Goal: Information Seeking & Learning: Learn about a topic

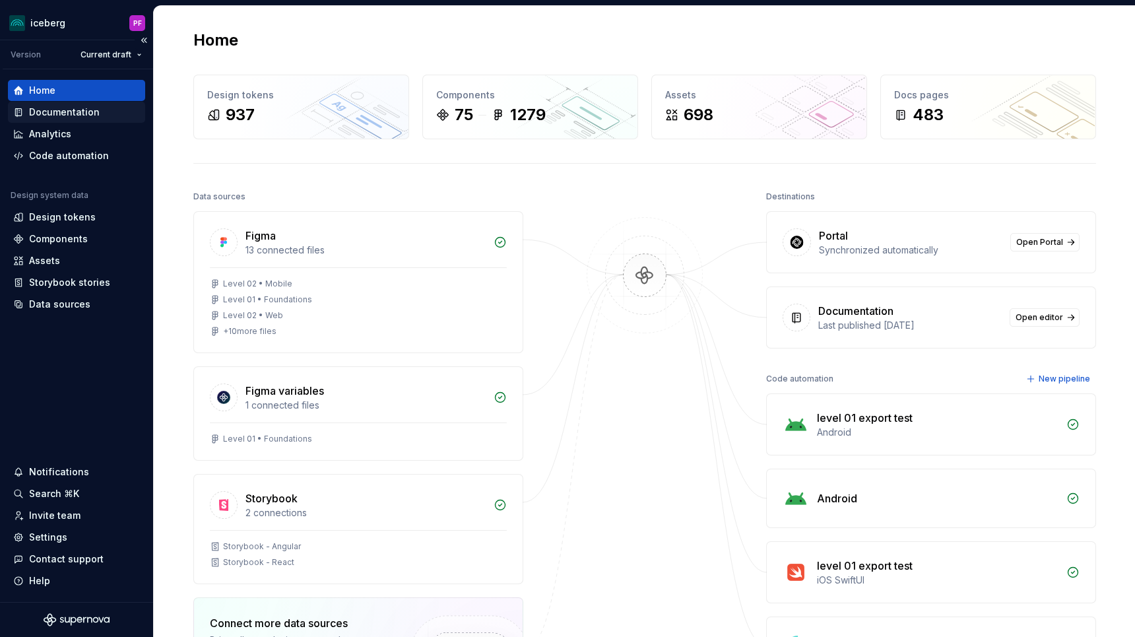
click at [71, 117] on div "Documentation" at bounding box center [64, 112] width 71 height 13
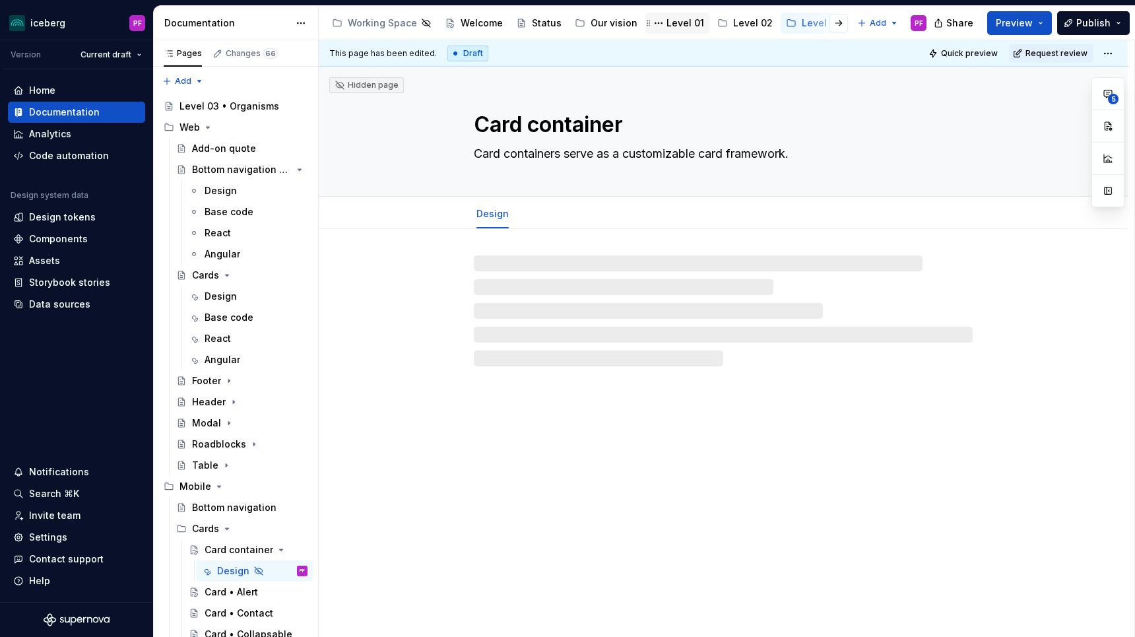
click at [666, 24] on div "Level 01" at bounding box center [685, 22] width 38 height 13
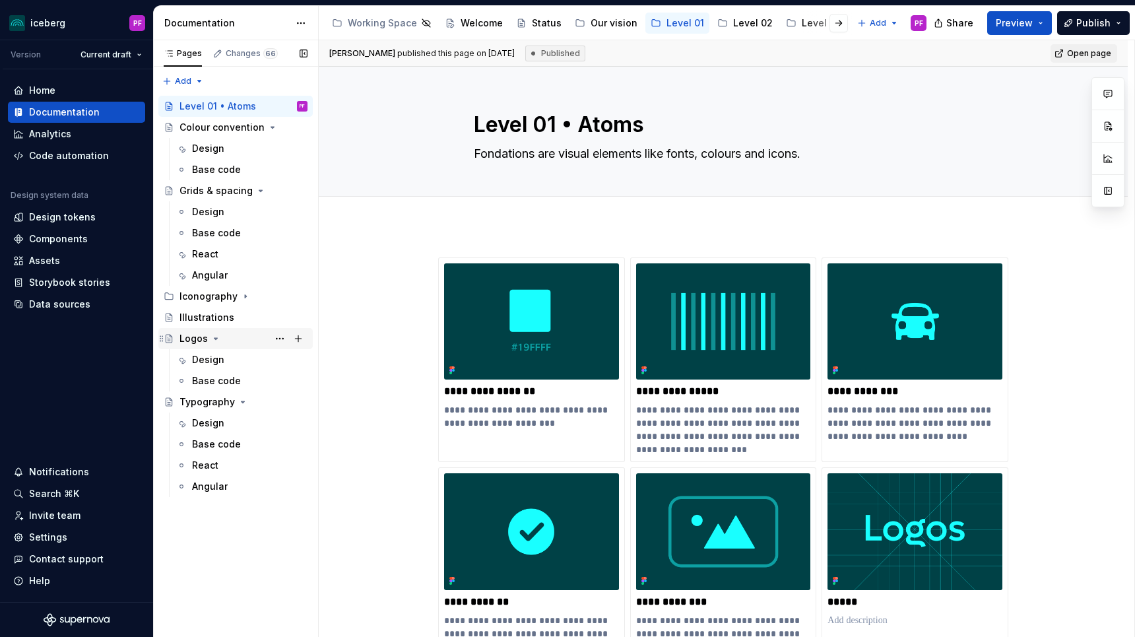
click at [198, 343] on div "Logos" at bounding box center [193, 338] width 28 height 13
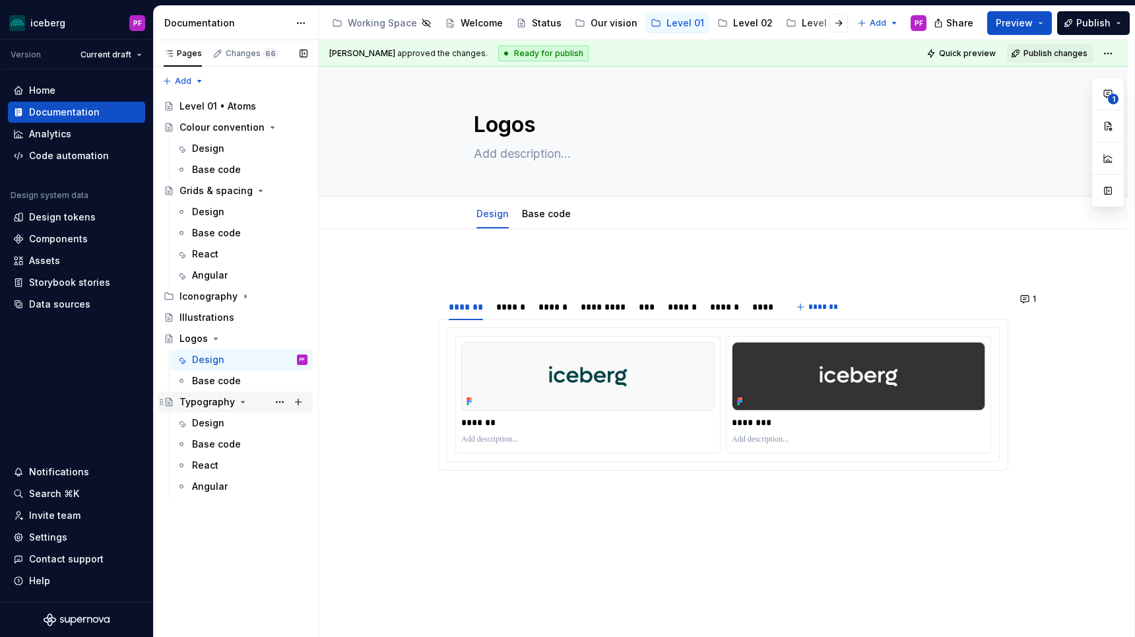
click at [205, 396] on div "Typography" at bounding box center [206, 401] width 55 height 13
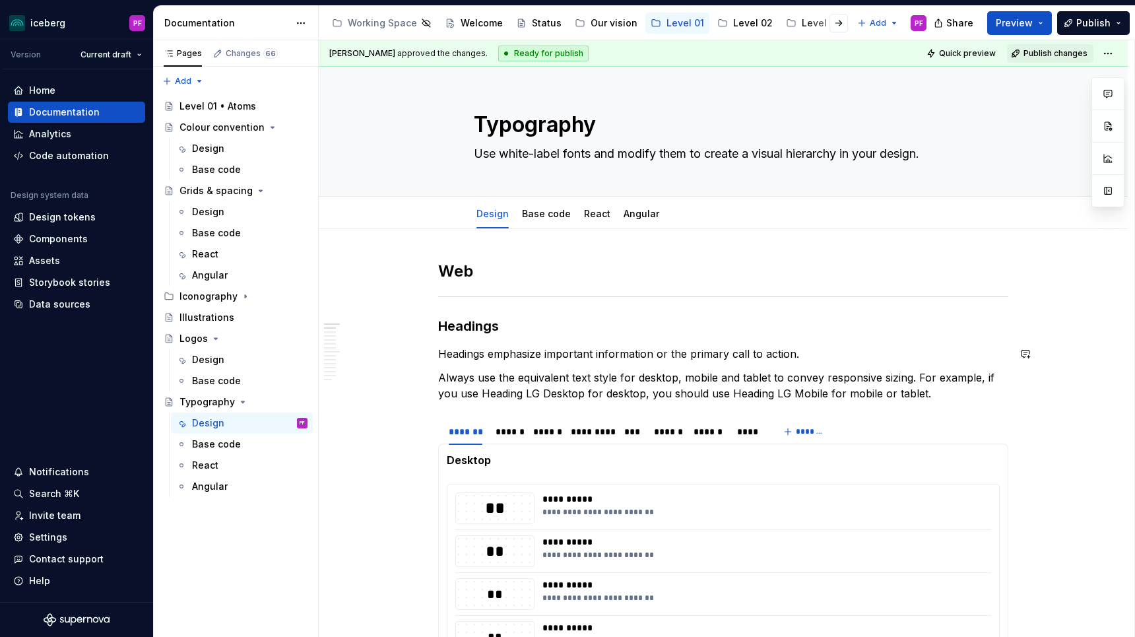
scroll to position [47, 0]
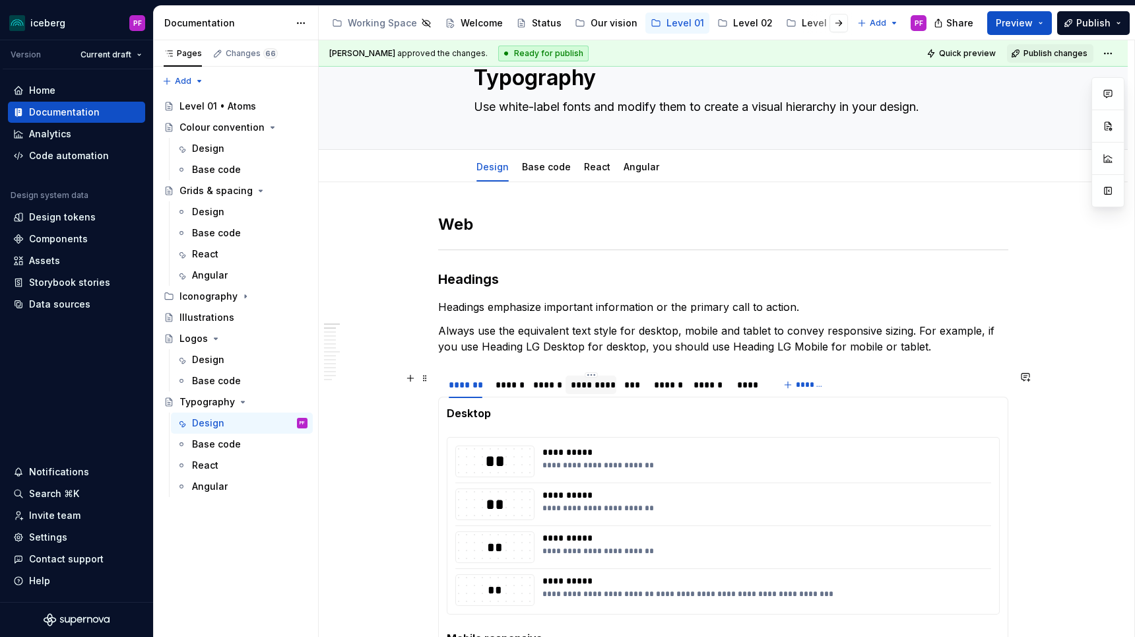
click at [583, 390] on div "*********" at bounding box center [591, 384] width 40 height 13
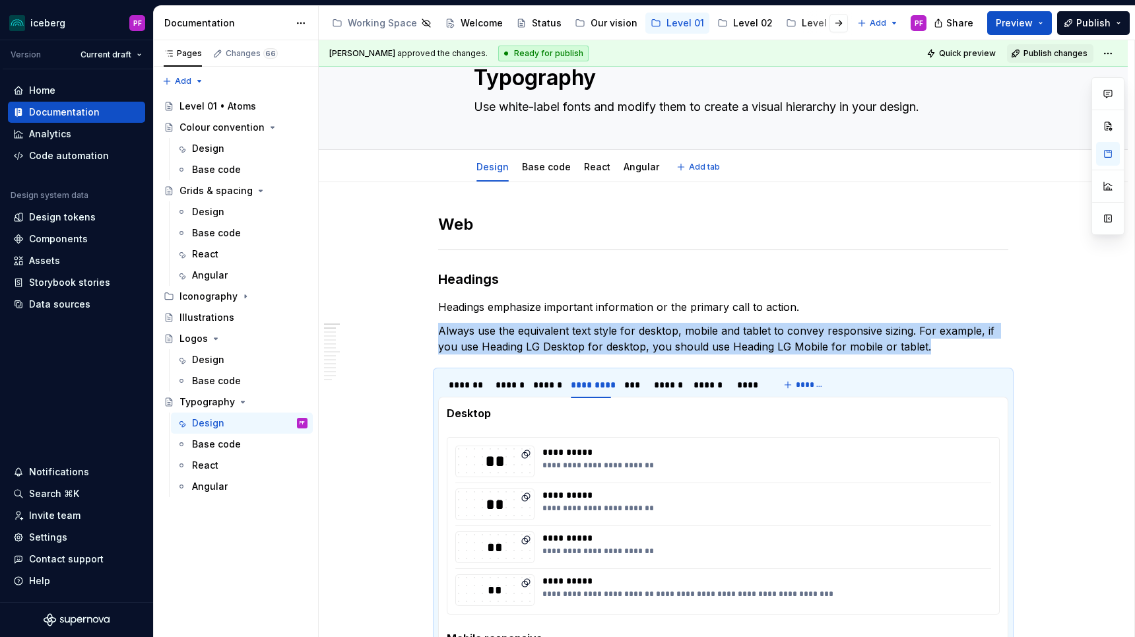
scroll to position [0, 0]
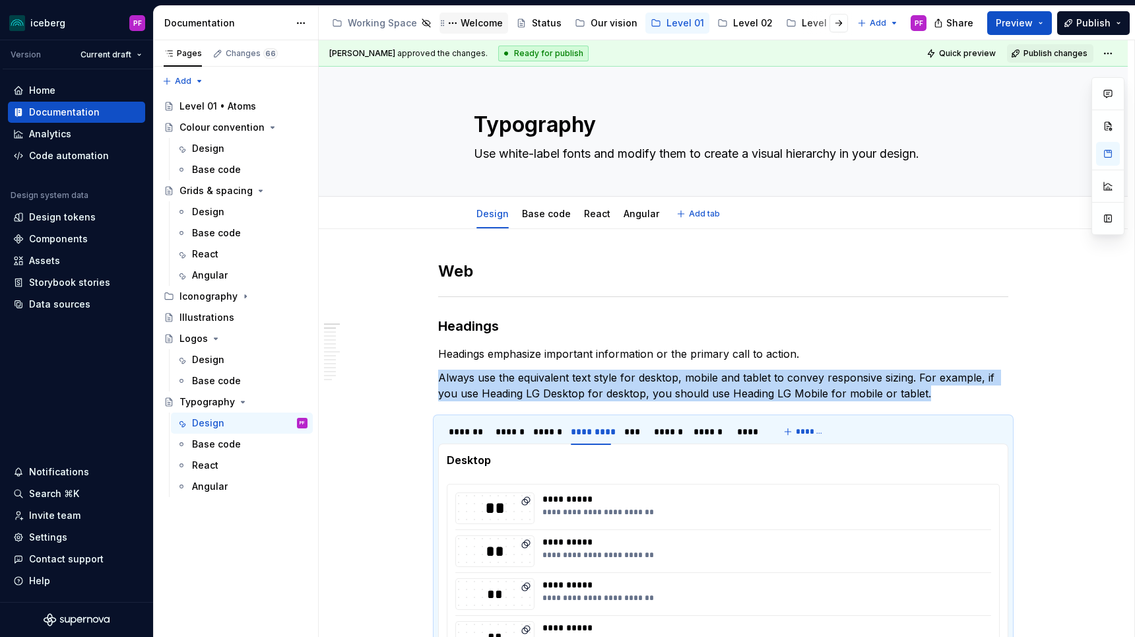
type textarea "*"
